Goal: Check status: Check status

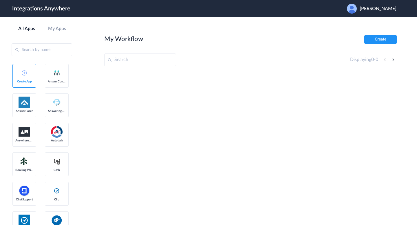
click at [378, 9] on span "[PERSON_NAME]" at bounding box center [378, 9] width 37 height 6
click at [356, 21] on link "Logout" at bounding box center [350, 23] width 12 height 4
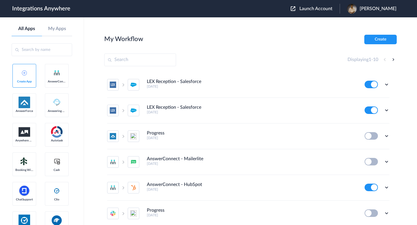
click at [305, 5] on div "Launch Account [PERSON_NAME] My Account Logout" at bounding box center [346, 9] width 111 height 10
click at [303, 11] on span "Launch Account" at bounding box center [315, 8] width 33 height 5
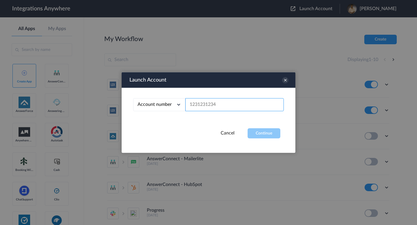
click at [215, 110] on input "text" at bounding box center [234, 104] width 98 height 13
paste input "8777616302"
type input "8777616302"
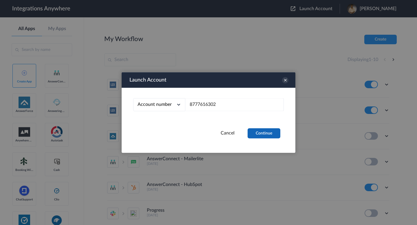
click at [260, 135] on button "Continue" at bounding box center [264, 134] width 33 height 10
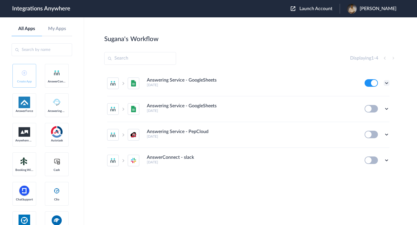
click at [385, 83] on icon at bounding box center [387, 83] width 6 height 6
click at [365, 105] on link "Task history" at bounding box center [370, 107] width 28 height 4
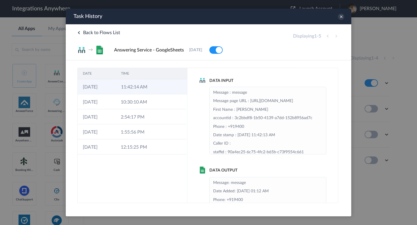
click at [151, 82] on td "11:42:14 AM" at bounding box center [135, 86] width 38 height 15
